Goal: Navigation & Orientation: Find specific page/section

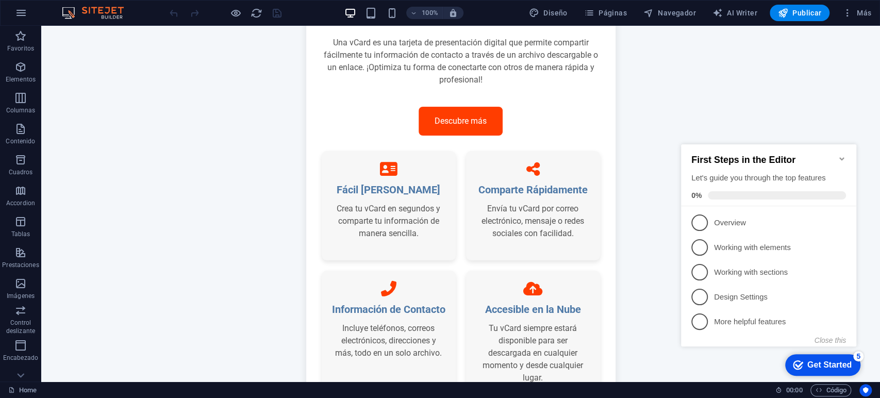
click at [836, 155] on h2 "First Steps in the Editor" at bounding box center [768, 160] width 155 height 11
click at [838, 155] on icon "Minimize checklist" at bounding box center [841, 159] width 8 height 8
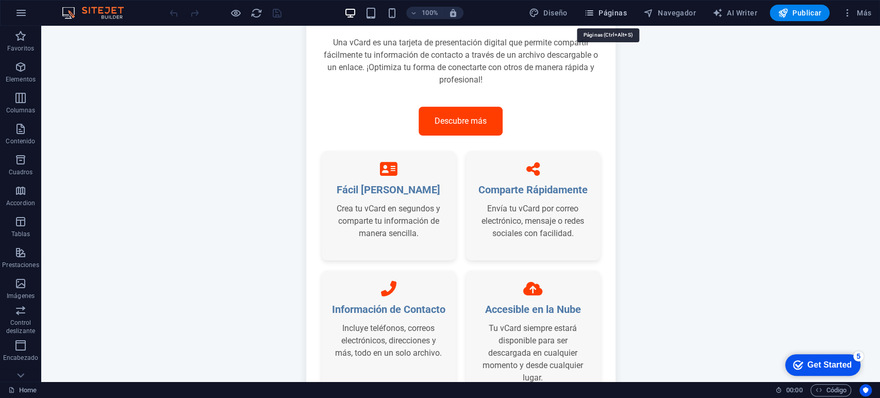
click at [594, 10] on icon "button" at bounding box center [589, 13] width 10 height 10
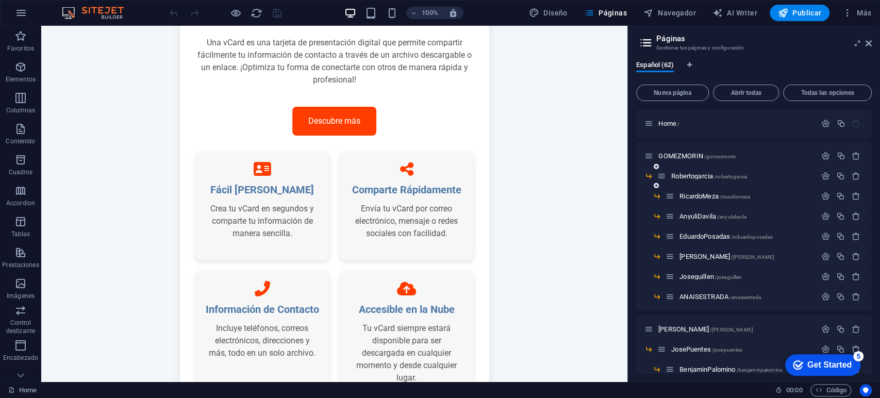
click at [688, 172] on div "Robertogarcia /robertogarcia" at bounding box center [736, 176] width 159 height 12
click at [688, 176] on span "Robertogarcia /robertogarcia" at bounding box center [709, 176] width 76 height 8
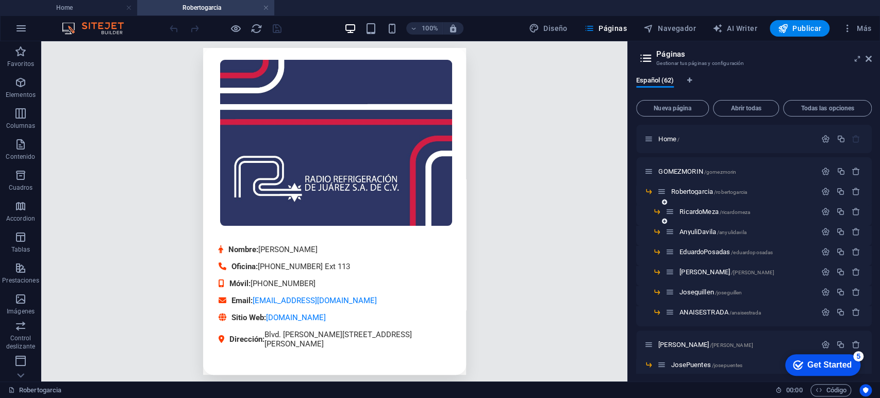
click at [710, 214] on span "[PERSON_NAME] /[PERSON_NAME]" at bounding box center [714, 212] width 71 height 8
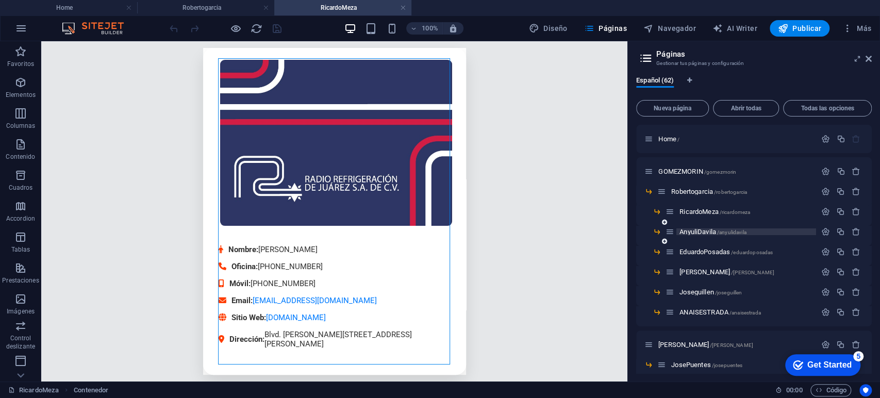
click at [687, 230] on span "AnyuliDavila /anyulidavila" at bounding box center [712, 232] width 66 height 8
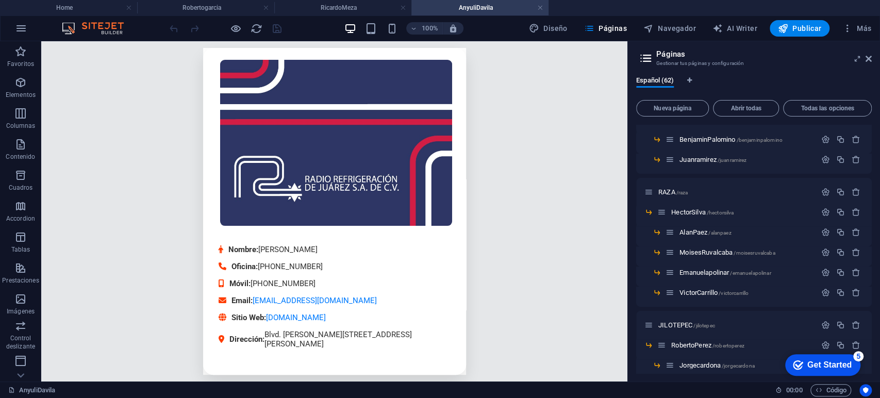
scroll to position [247, 0]
click at [686, 211] on span "[PERSON_NAME] /[PERSON_NAME]" at bounding box center [702, 211] width 62 height 8
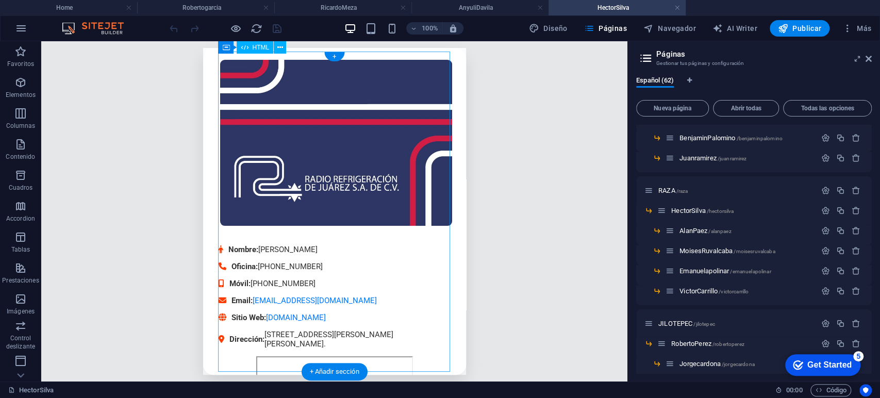
scroll to position [0, 0]
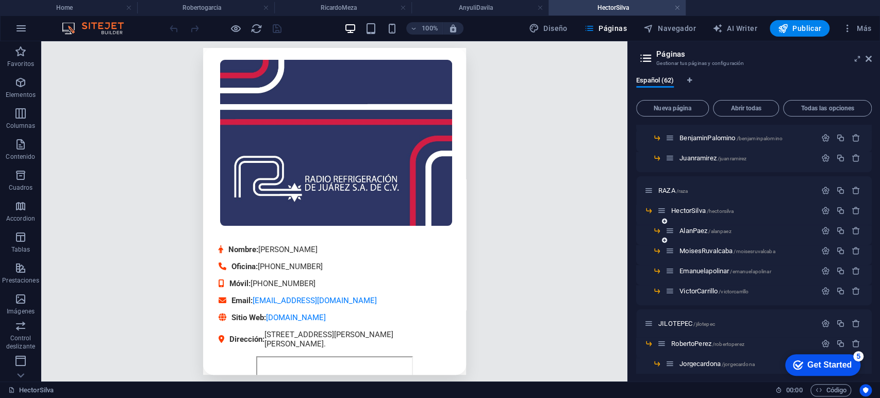
click at [688, 234] on div "AlanPaez /[PERSON_NAME]" at bounding box center [740, 231] width 150 height 12
click at [695, 228] on span "AlanPaez /[PERSON_NAME]" at bounding box center [705, 231] width 52 height 8
